Goal: Transaction & Acquisition: Purchase product/service

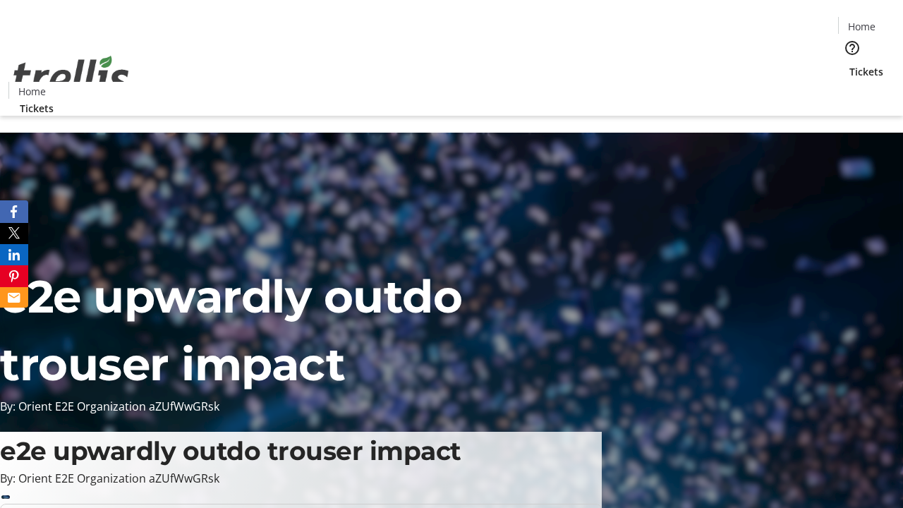
click at [863, 21] on span "Sign Up" at bounding box center [868, 19] width 41 height 17
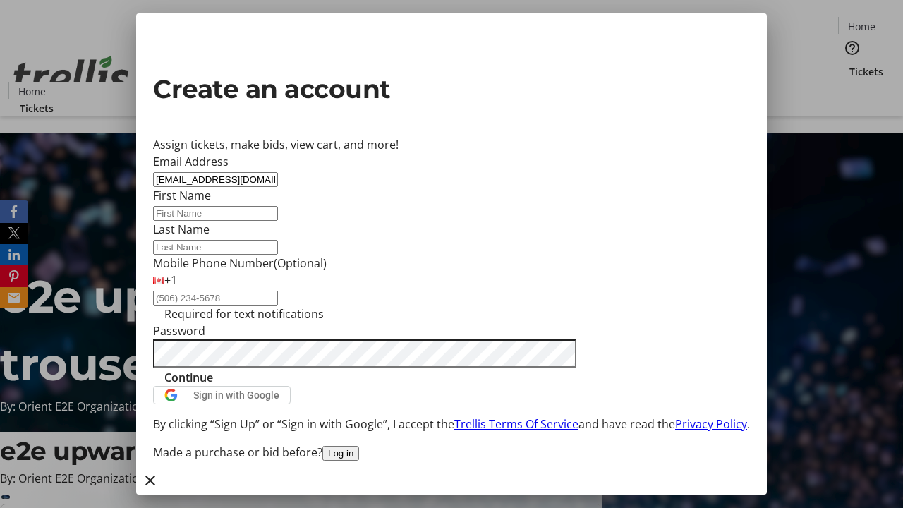
type input "[EMAIL_ADDRESS][DOMAIN_NAME]"
type input "Gunner"
type input "Denesik"
click at [213, 386] on span "Continue" at bounding box center [188, 377] width 49 height 17
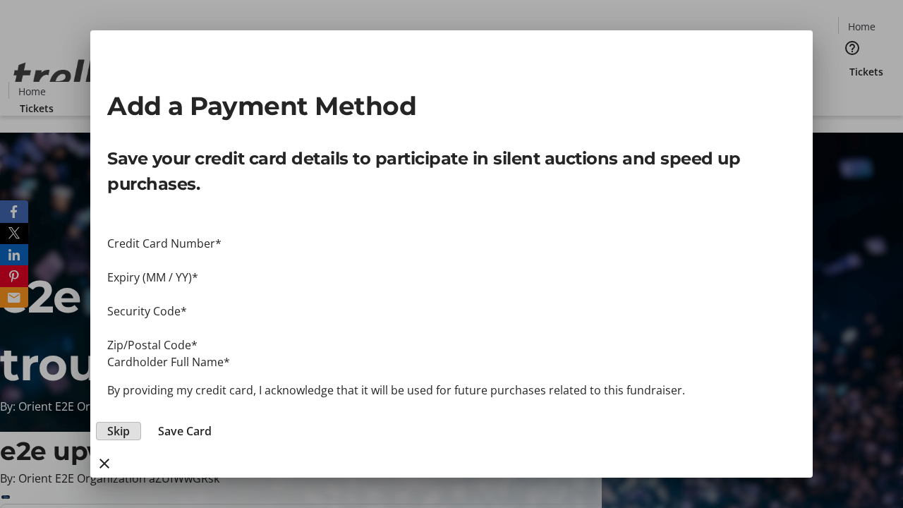
click at [130, 422] on span "Skip" at bounding box center [118, 430] width 23 height 17
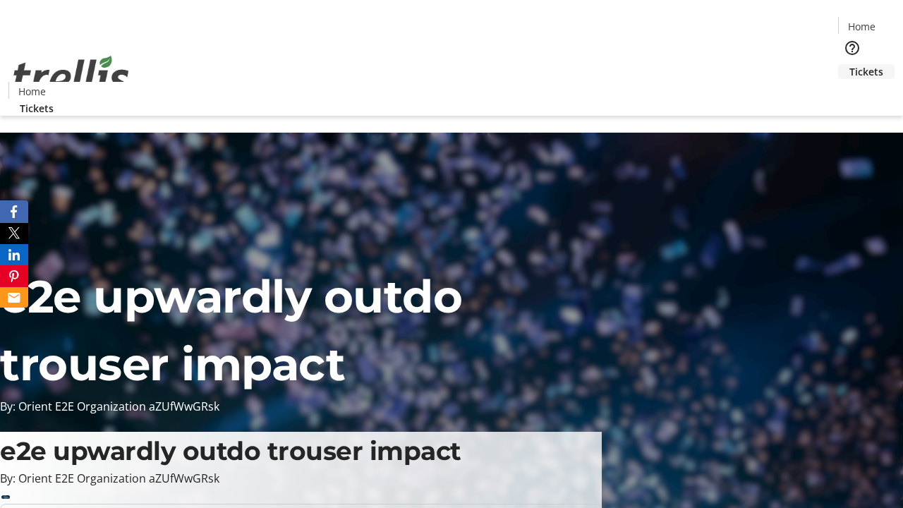
click at [849, 64] on span "Tickets" at bounding box center [866, 71] width 34 height 15
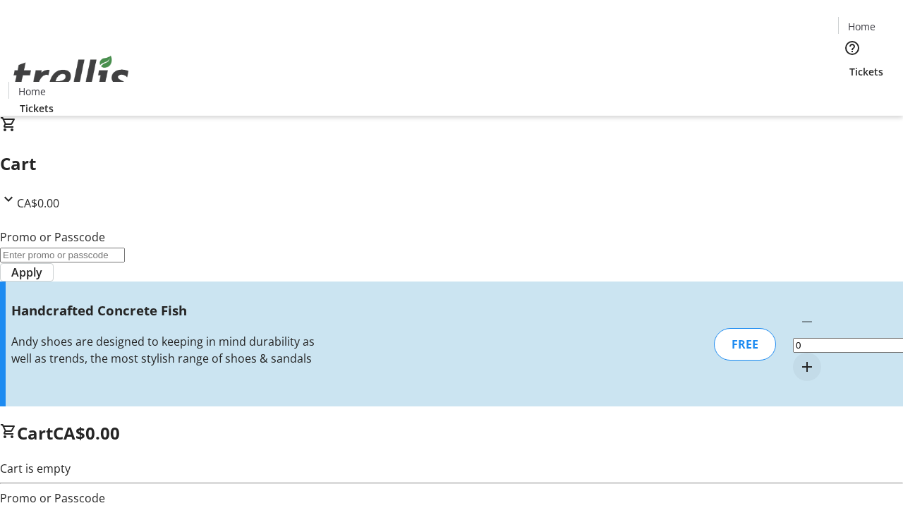
click at [798, 358] on mat-icon "Increment by one" at bounding box center [806, 366] width 17 height 17
type input "1"
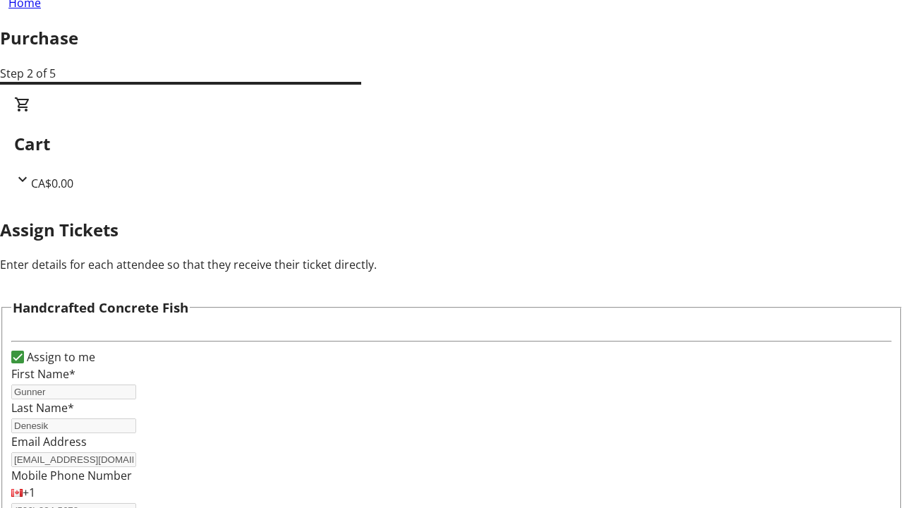
scroll to position [85, 0]
